Goal: Task Accomplishment & Management: Manage account settings

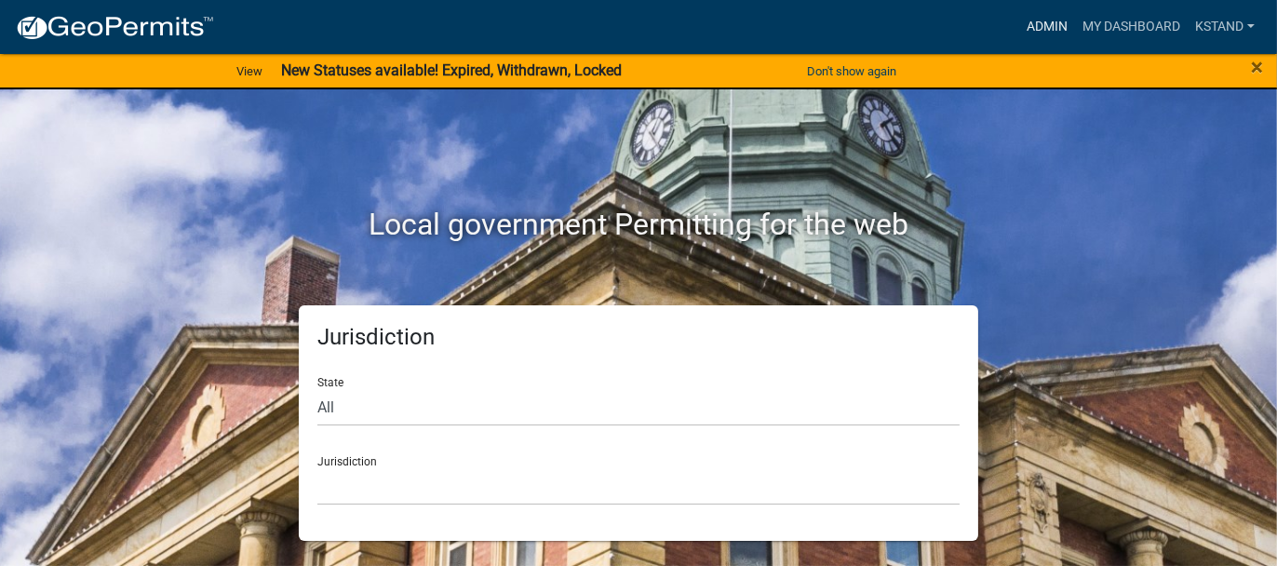
click at [1042, 24] on link "Admin" at bounding box center [1047, 26] width 56 height 35
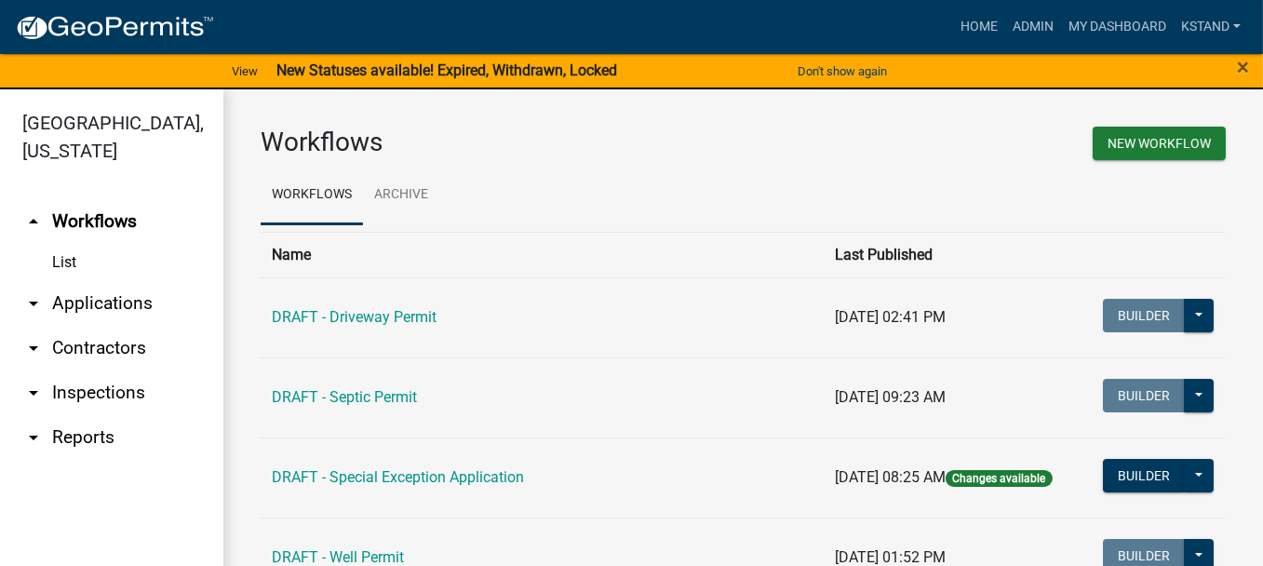
click at [112, 303] on link "arrow_drop_down Applications" at bounding box center [111, 303] width 223 height 45
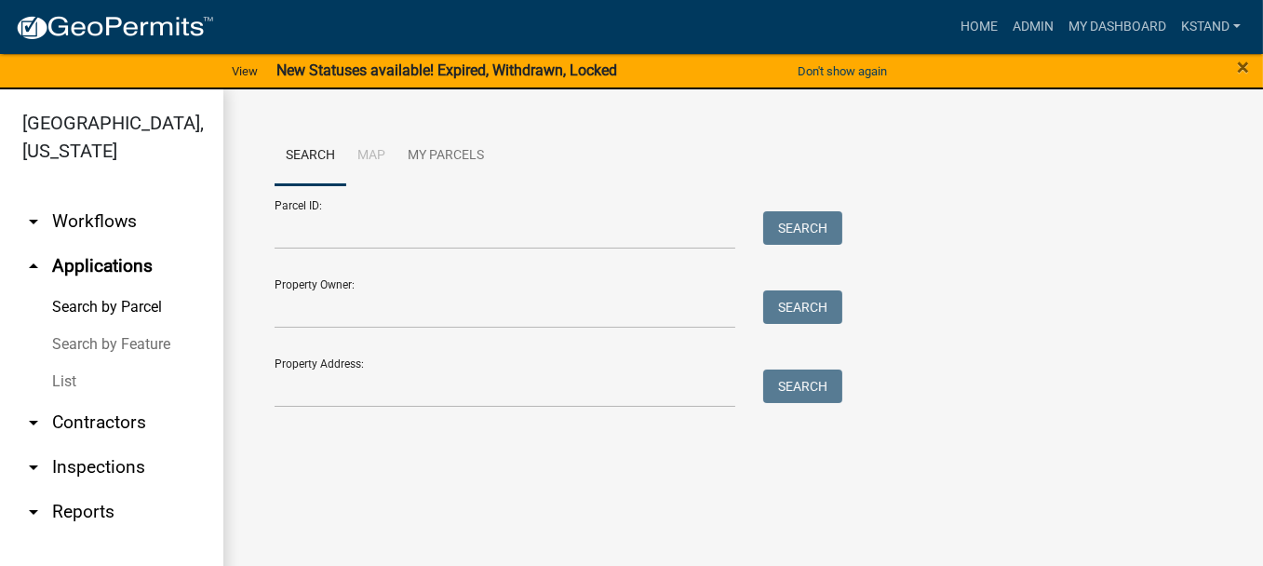
click at [57, 383] on link "List" at bounding box center [111, 381] width 223 height 37
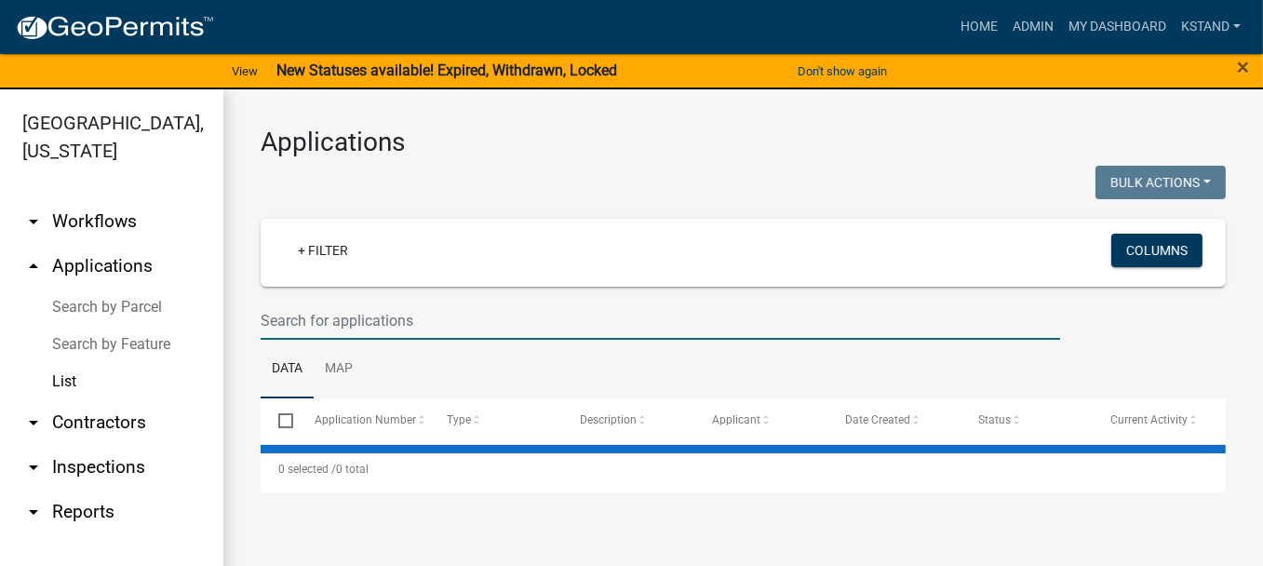
click at [303, 325] on input "text" at bounding box center [661, 321] width 800 height 38
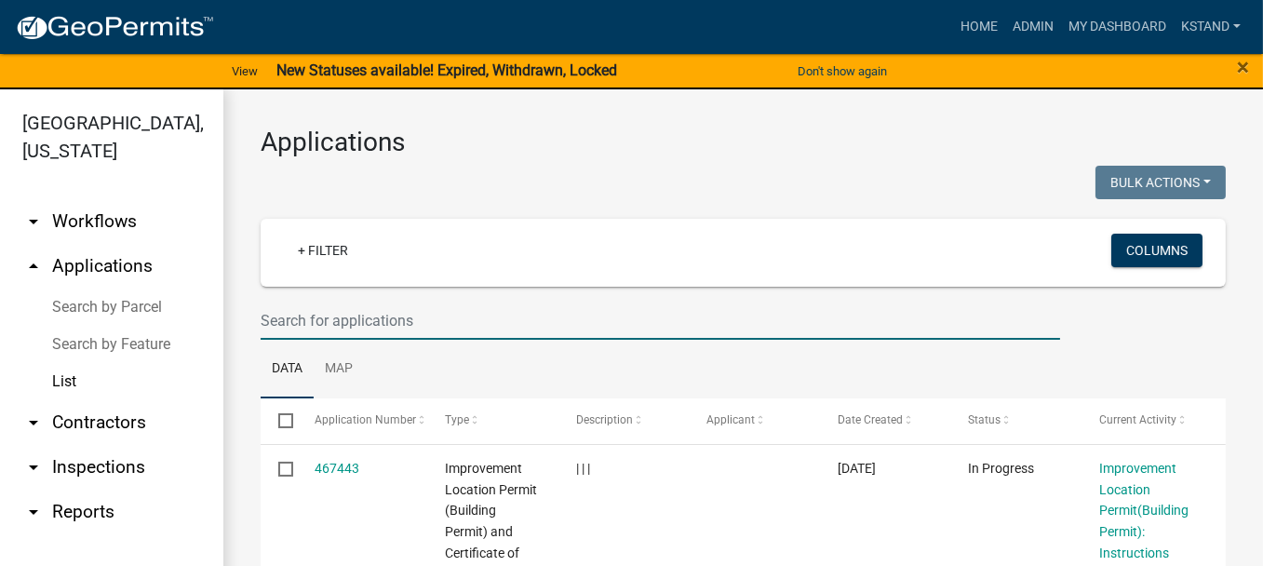
click at [299, 315] on input "text" at bounding box center [661, 321] width 800 height 38
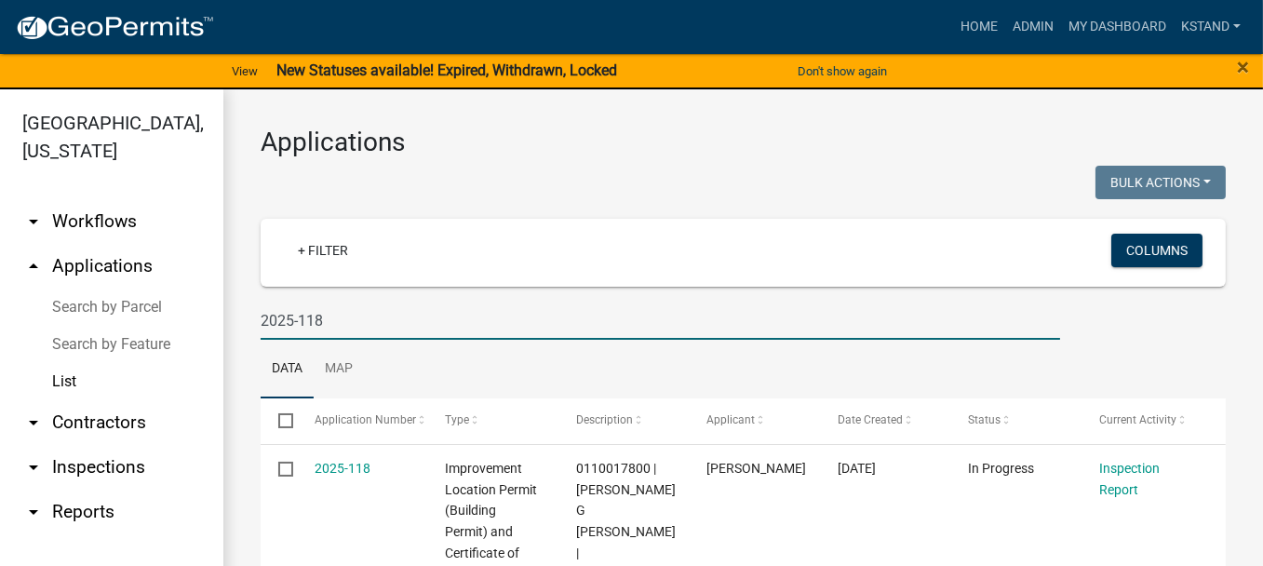
type input "2025-118"
click at [347, 317] on input "2025-118" at bounding box center [661, 321] width 800 height 38
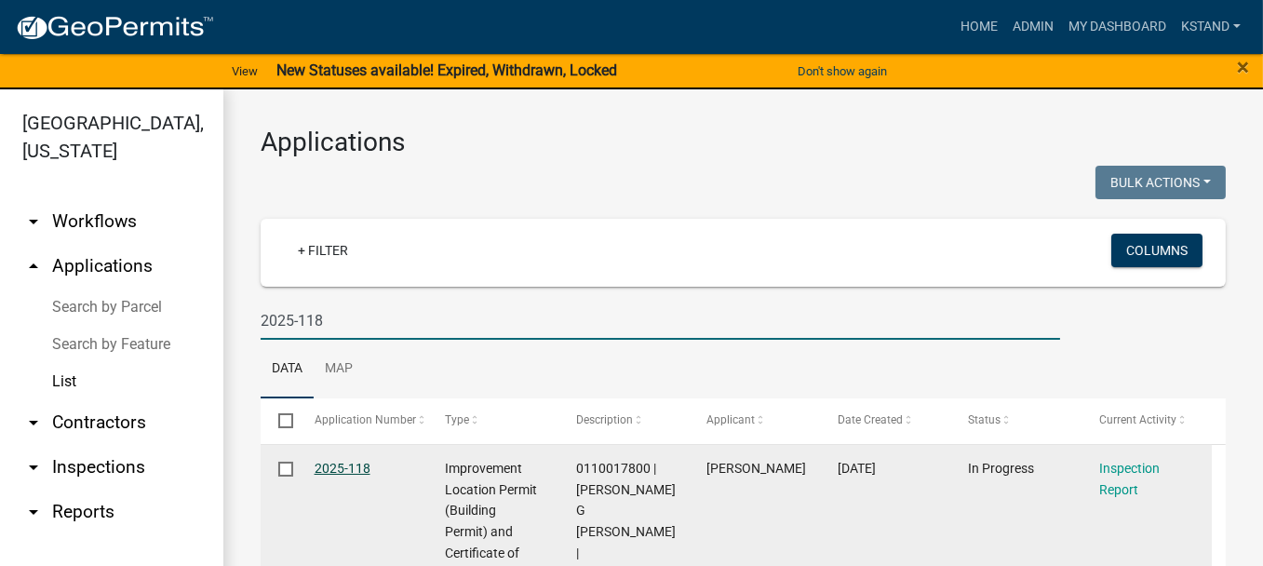
click at [335, 466] on link "2025-118" at bounding box center [343, 468] width 56 height 15
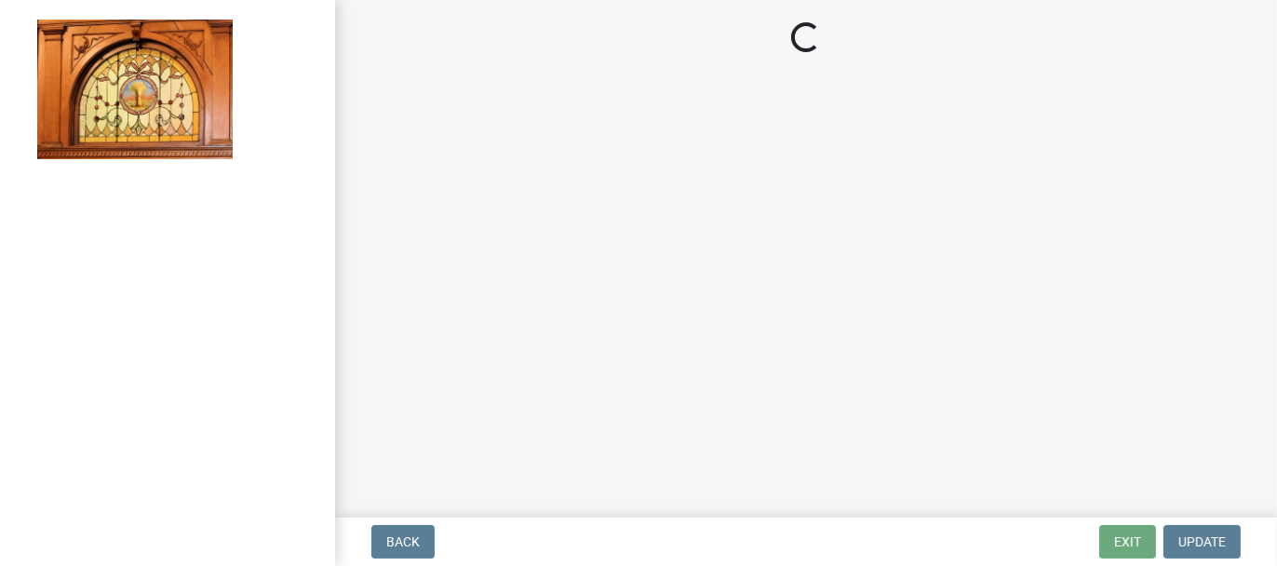
select select "62bb873c-c571-4454-ac8a-8c216551e2a3"
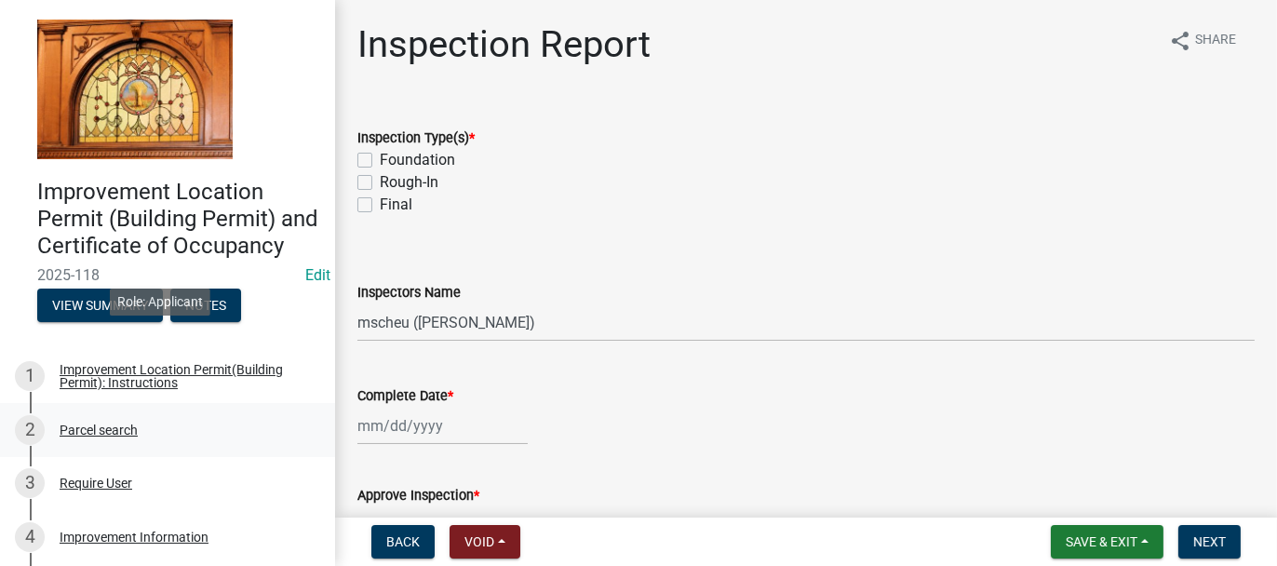
scroll to position [186, 0]
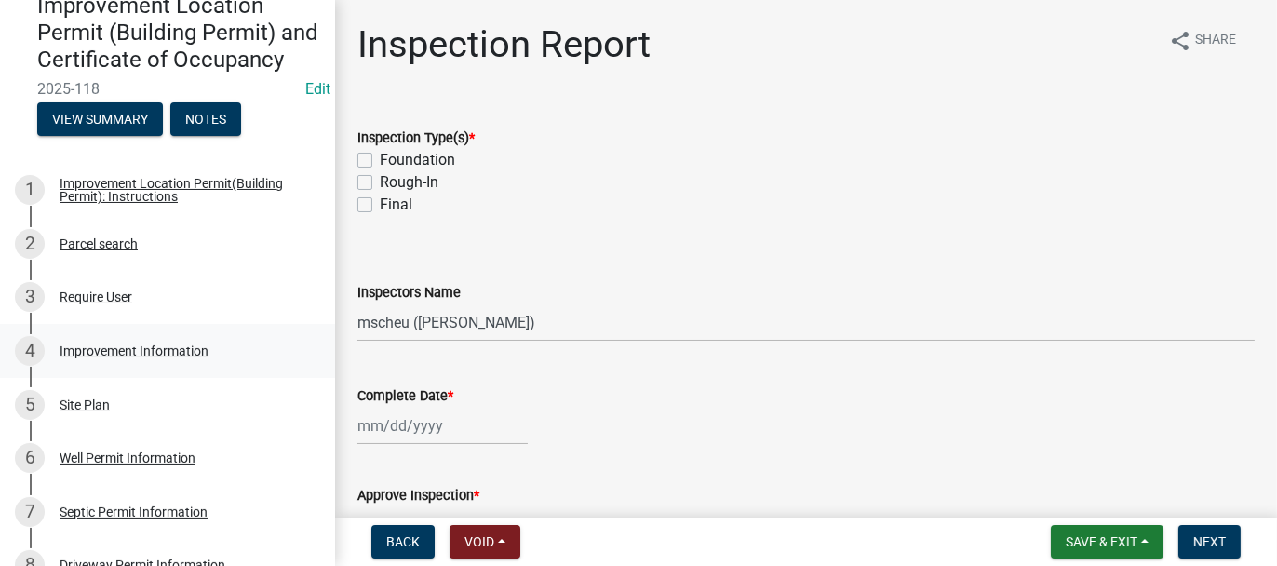
click at [108, 357] on div "Improvement Information" at bounding box center [134, 350] width 149 height 13
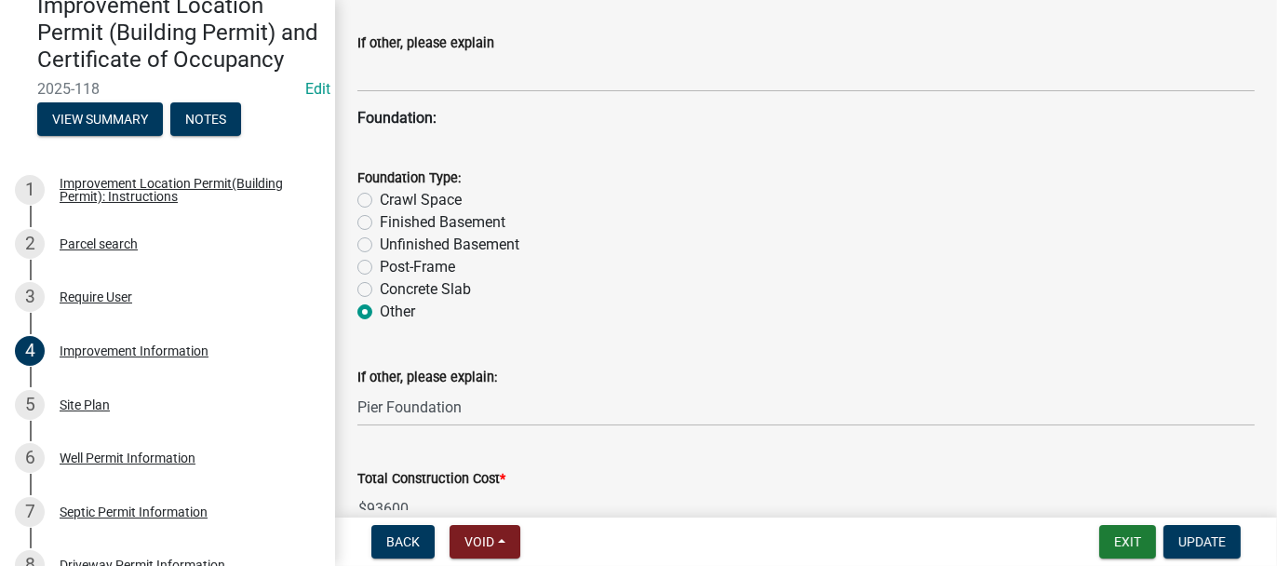
scroll to position [1583, 0]
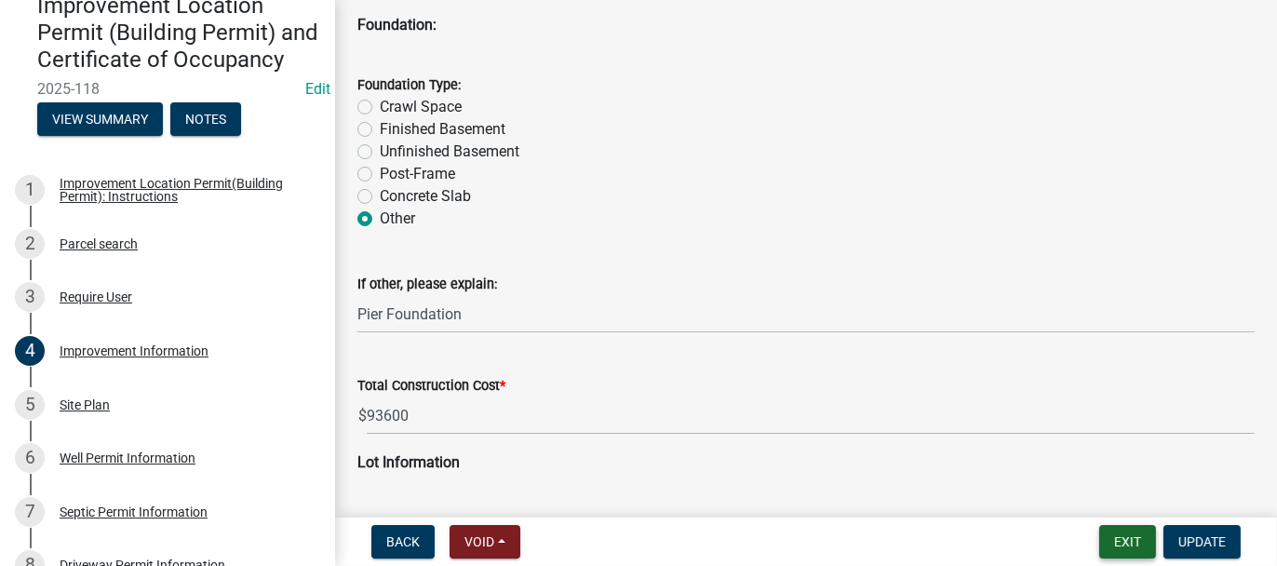
click at [1123, 539] on button "Exit" at bounding box center [1127, 542] width 57 height 34
